Goal: Information Seeking & Learning: Check status

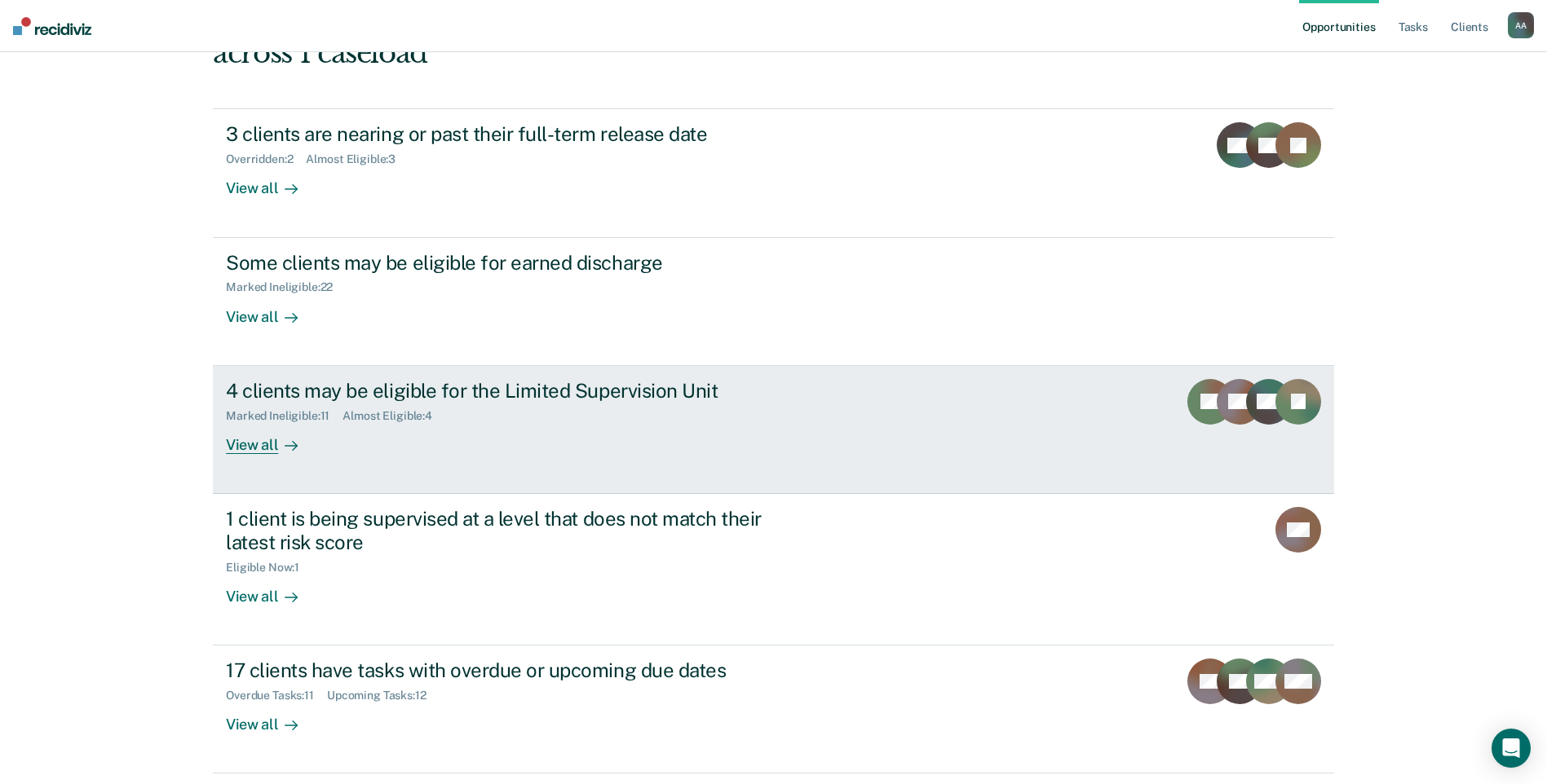
scroll to position [163, 0]
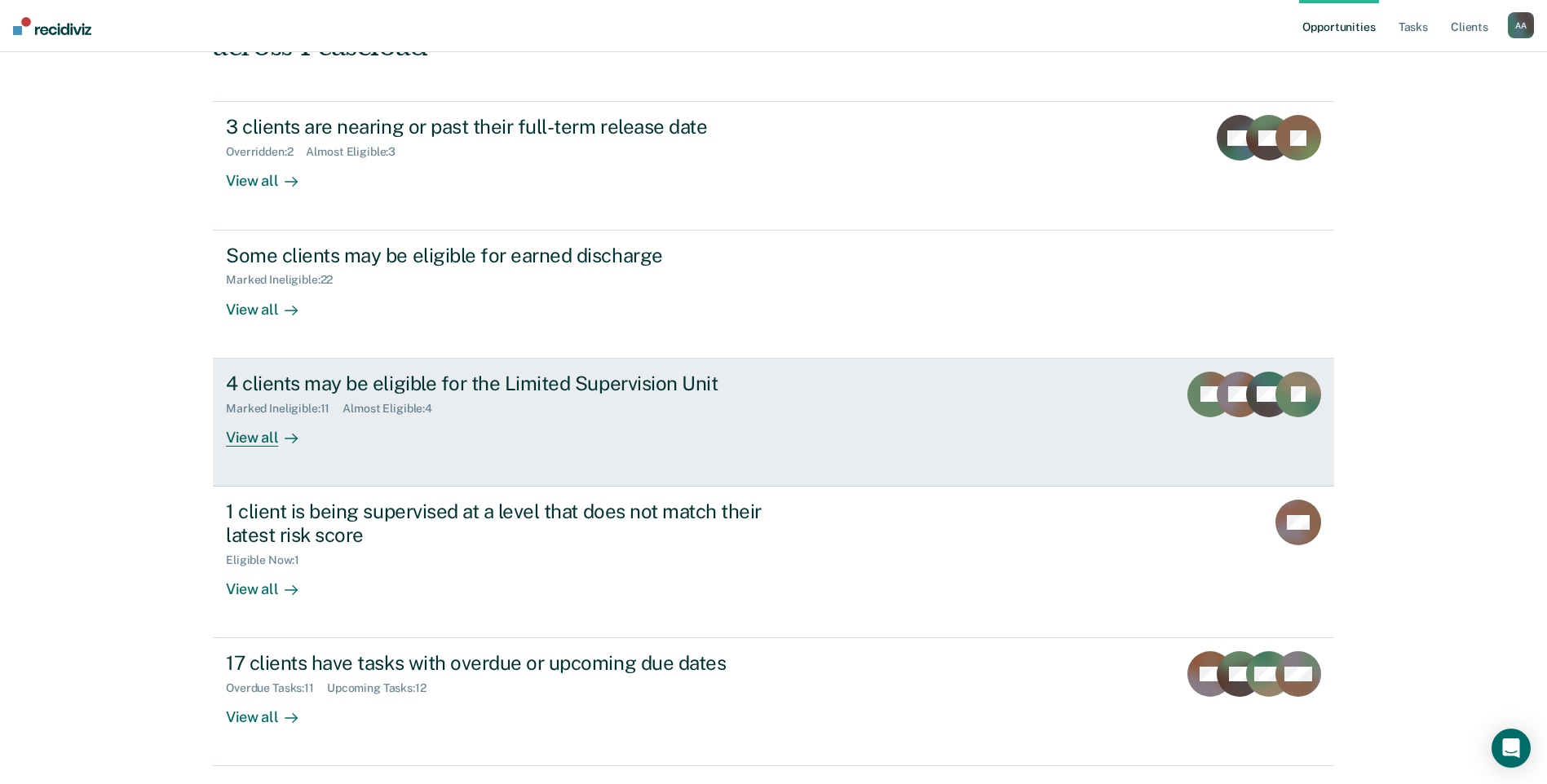
click at [446, 395] on div "Marked Ineligible : 11 Almost Eligible : 4" at bounding box center [512, 406] width 573 height 21
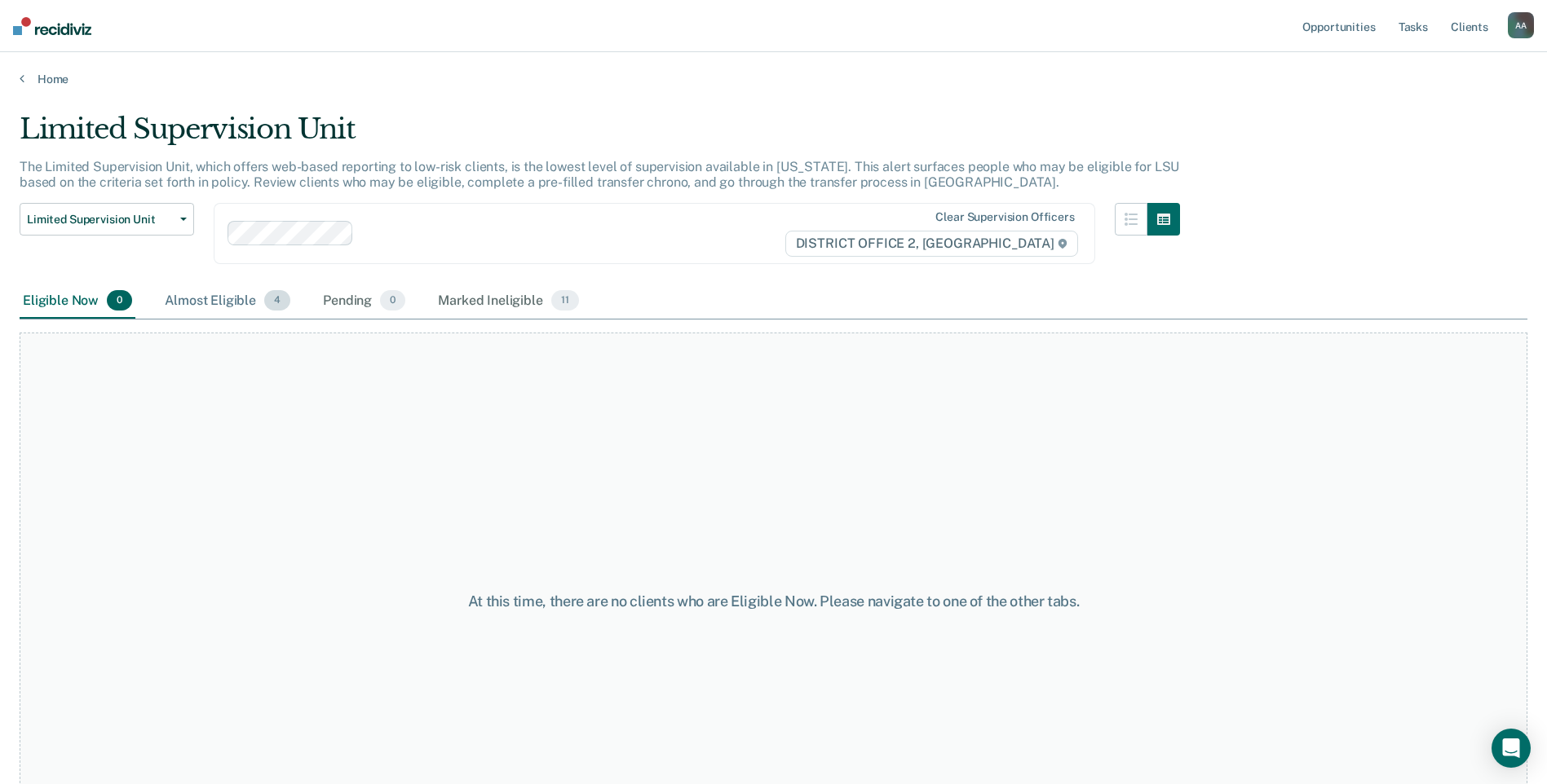
click at [204, 308] on div "Almost Eligible 4" at bounding box center [228, 301] width 132 height 35
